Goal: Transaction & Acquisition: Subscribe to service/newsletter

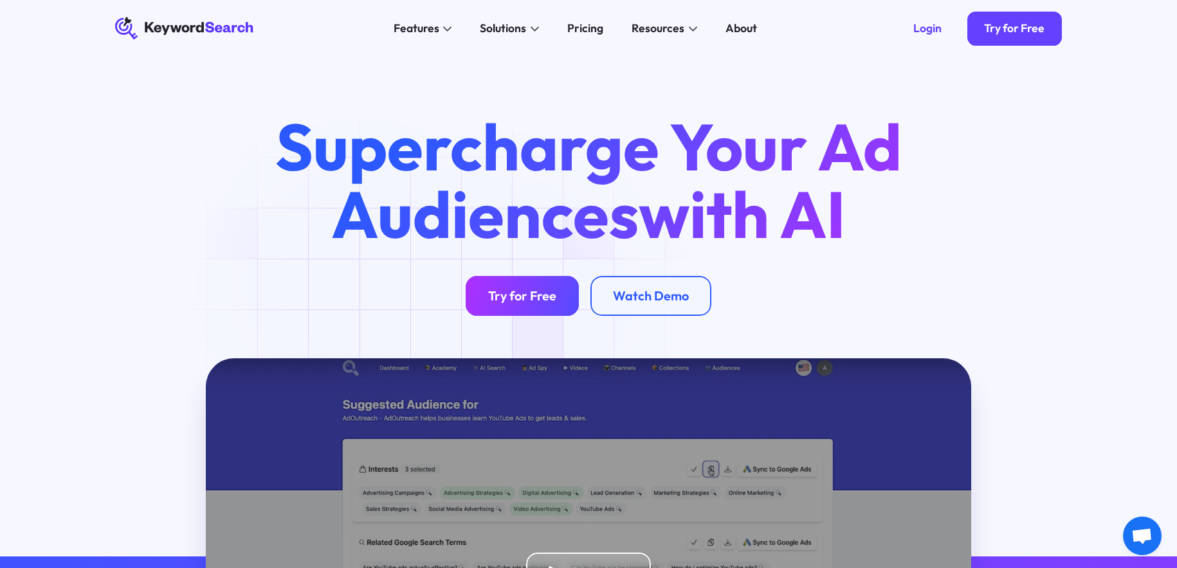
click at [521, 306] on link "Try for Free" at bounding box center [522, 296] width 114 height 40
click at [575, 21] on div "Pricing" at bounding box center [585, 28] width 36 height 17
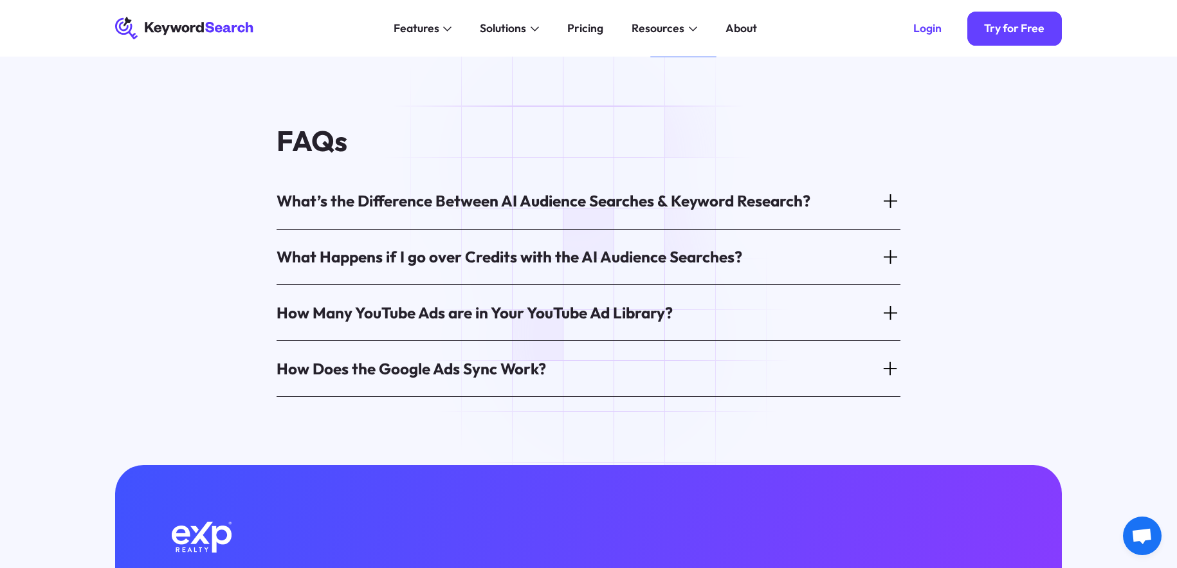
scroll to position [720, 0]
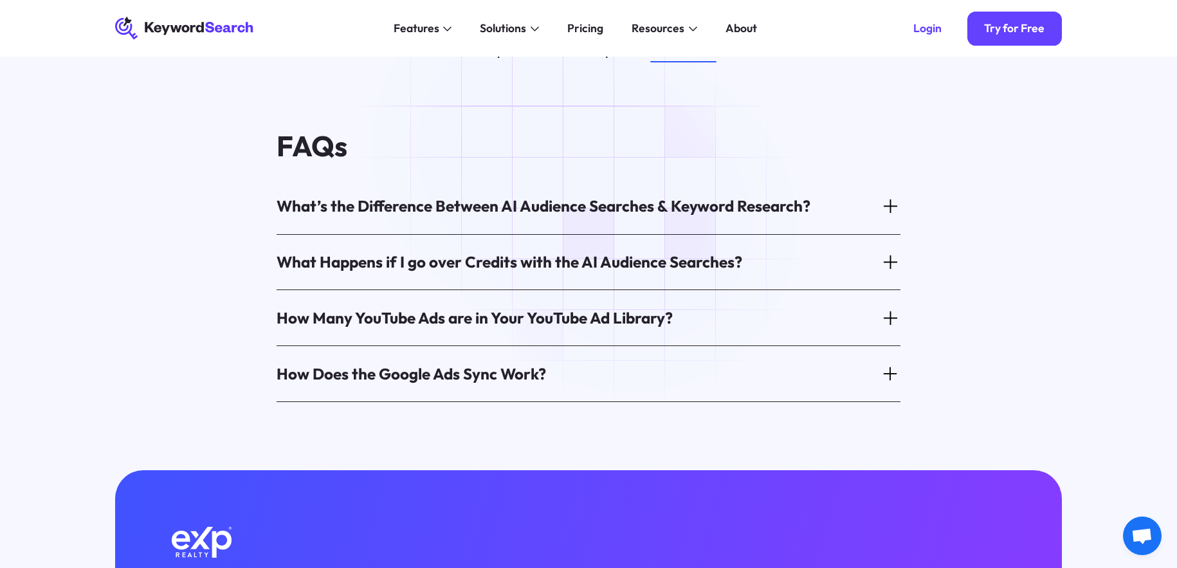
click at [638, 212] on div "What’s the Difference Between AI Audience Searches & Keyword Research?" at bounding box center [543, 205] width 534 height 21
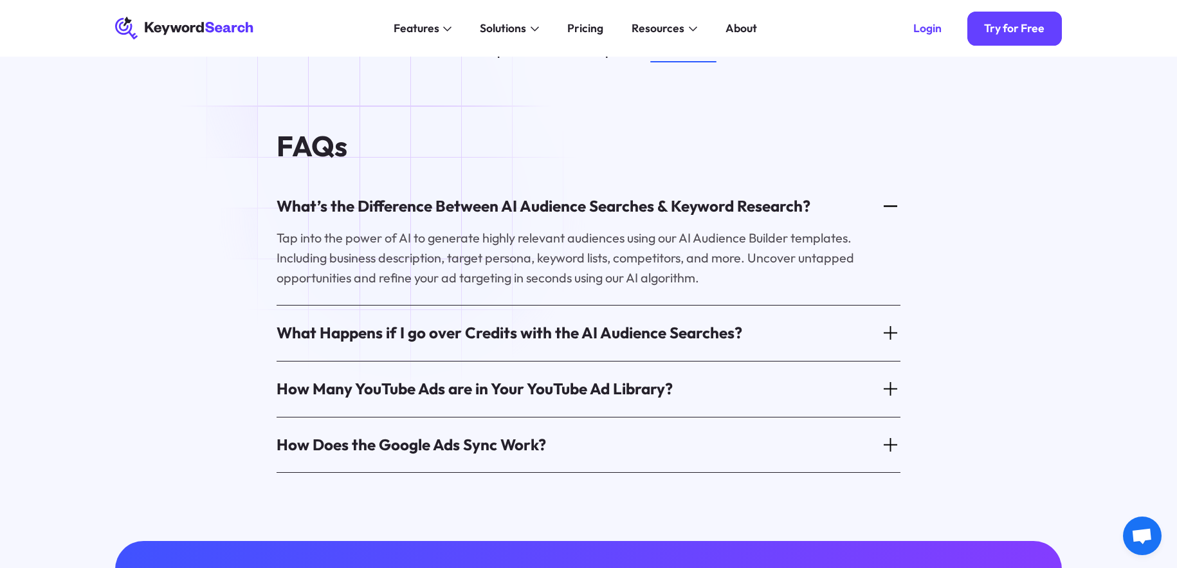
click at [405, 212] on div "What’s the Difference Between AI Audience Searches & Keyword Research?" at bounding box center [543, 205] width 534 height 21
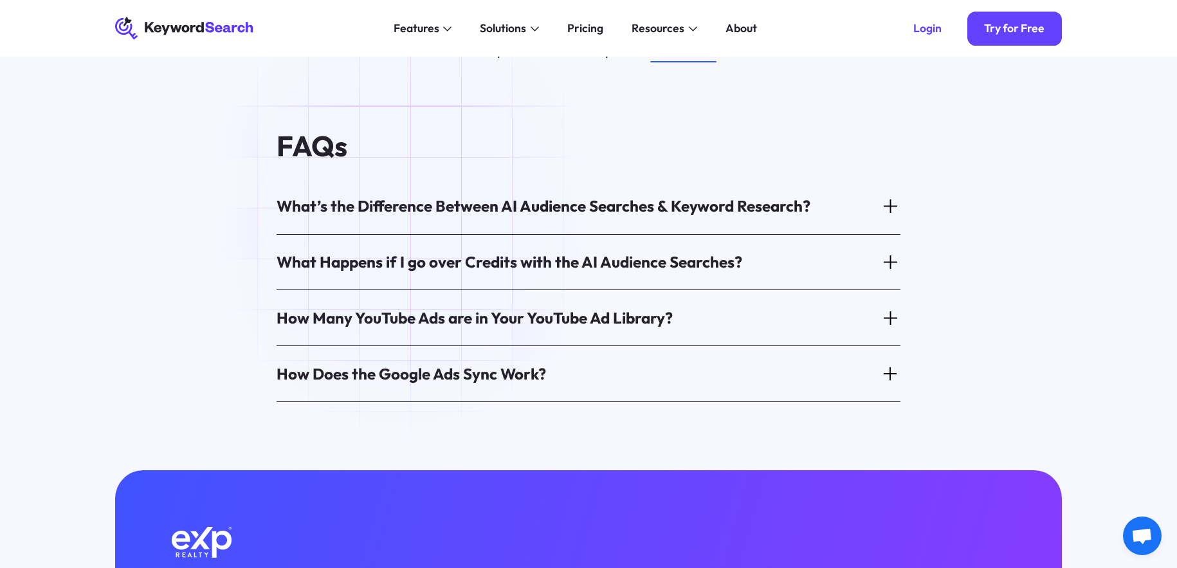
click at [406, 263] on div "What Happens if I go over Credits with the AI Audience Searches?" at bounding box center [508, 261] width 465 height 21
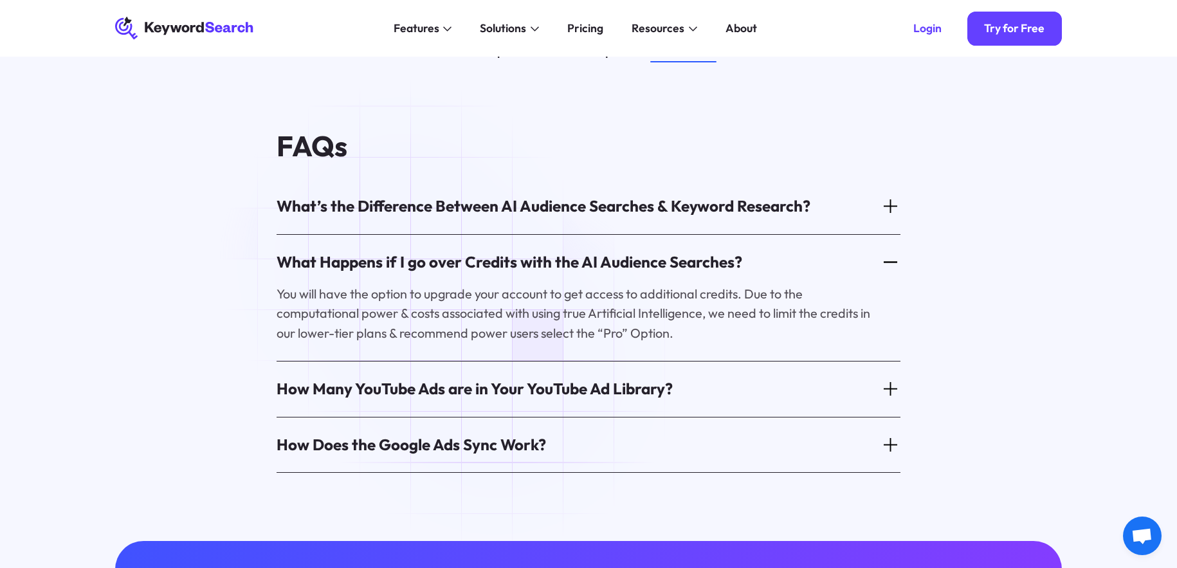
click at [406, 263] on div "What Happens if I go over Credits with the AI Audience Searches?" at bounding box center [508, 261] width 465 height 21
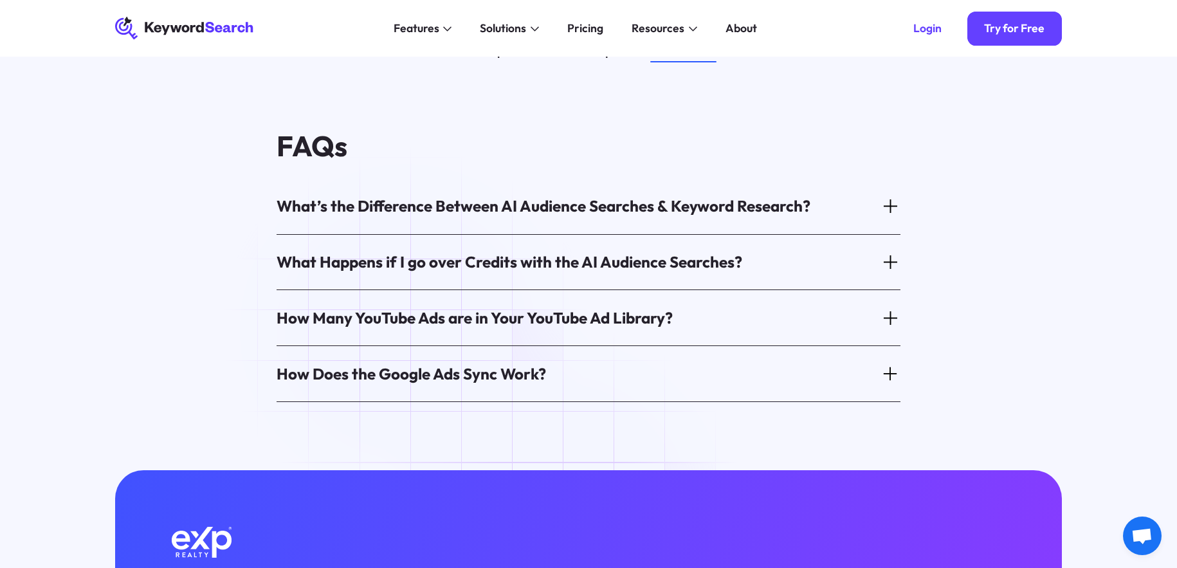
click at [409, 329] on div "How Many YouTube Ads are in Your YouTube Ad Library?" at bounding box center [474, 317] width 396 height 21
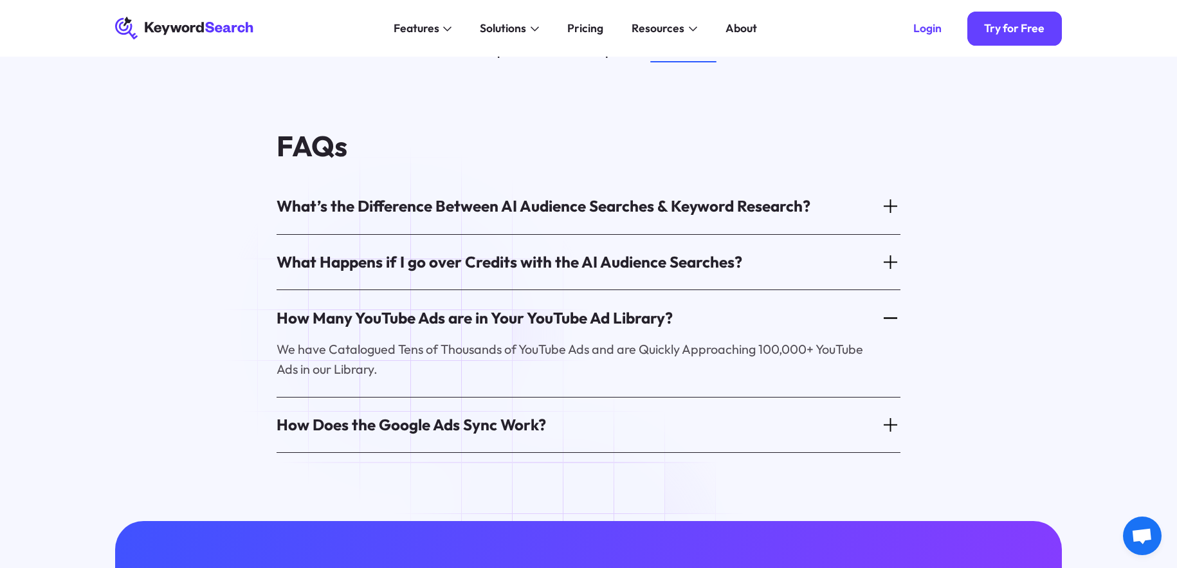
click at [410, 329] on div "How Many YouTube Ads are in Your YouTube Ad Library?" at bounding box center [474, 317] width 396 height 21
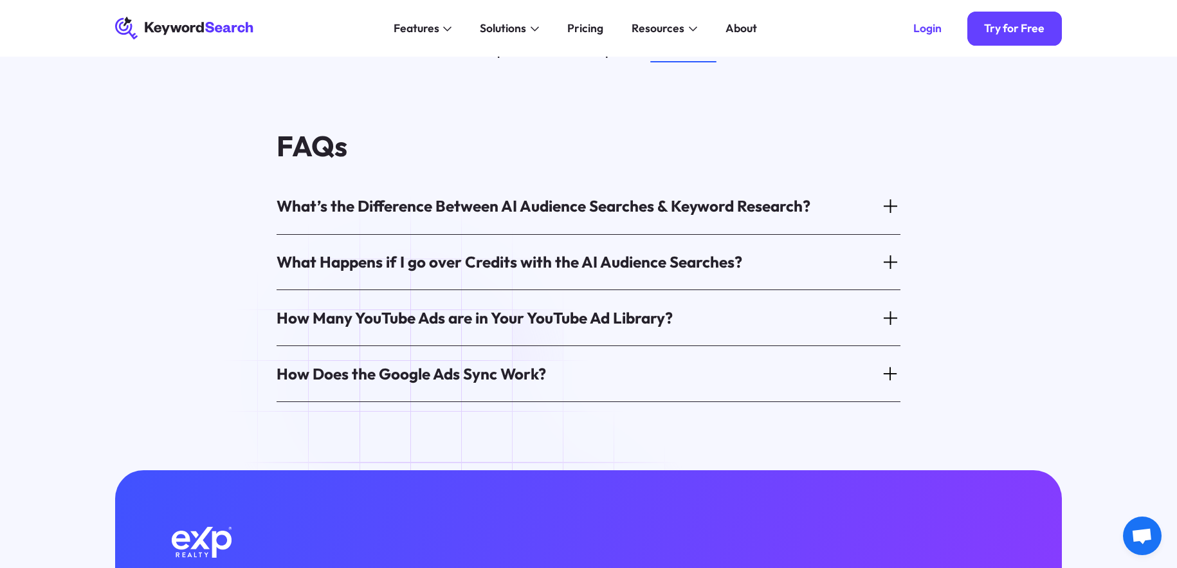
click at [410, 384] on div "How Does the Google Ads Sync Work?" at bounding box center [410, 373] width 269 height 21
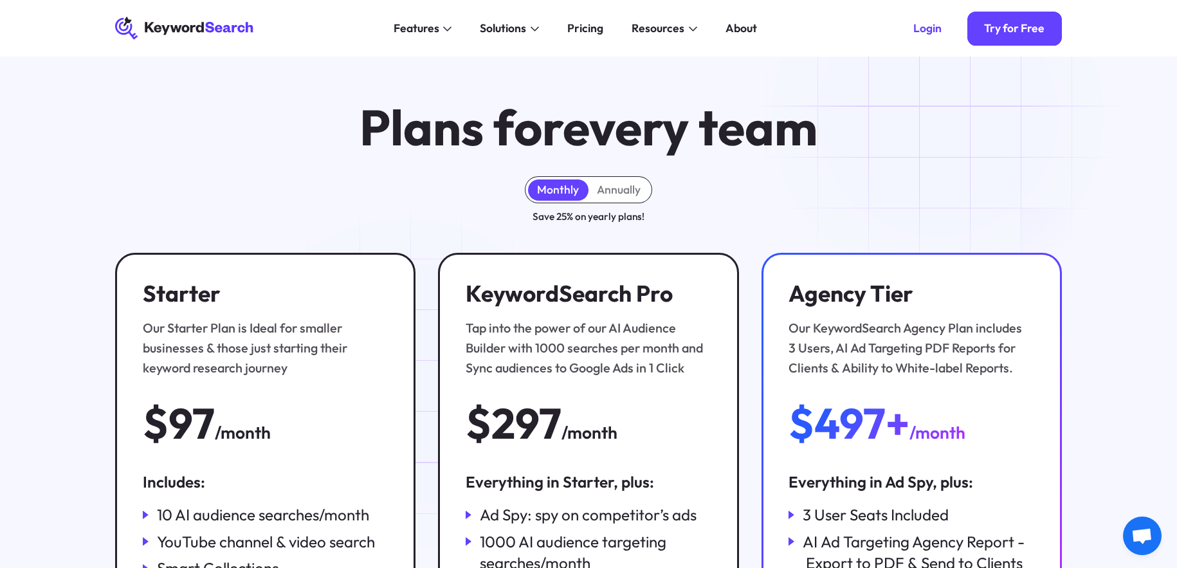
scroll to position [0, 0]
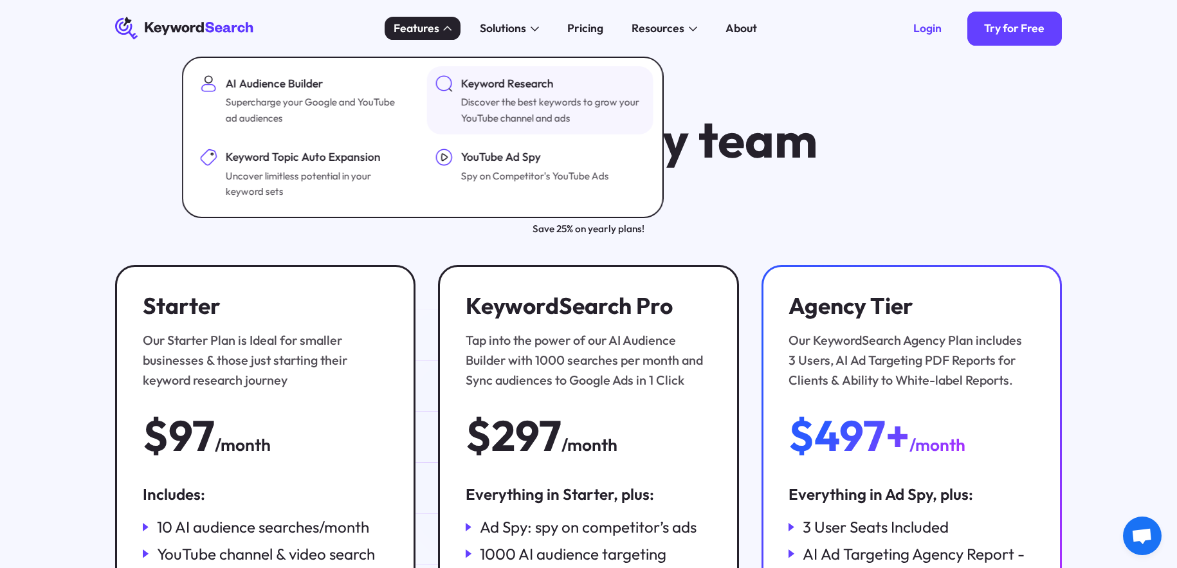
click at [508, 98] on div "Discover the best keywords to grow your YouTube channel and ads" at bounding box center [550, 110] width 181 height 31
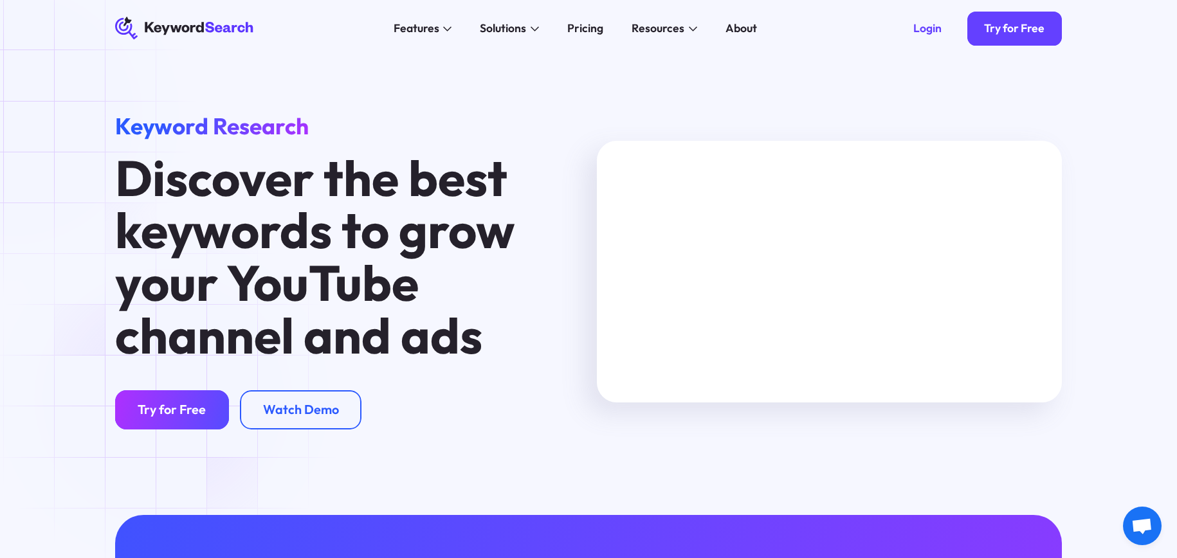
click at [166, 411] on div "Try for Free" at bounding box center [172, 410] width 68 height 16
